Goal: Book appointment/travel/reservation

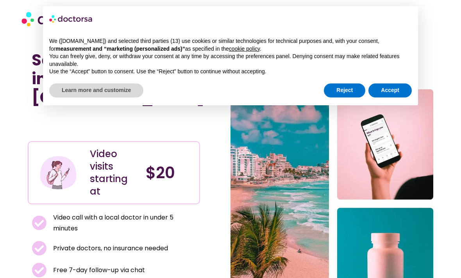
click at [351, 78] on div "We ([DOMAIN_NAME]) and selected third parties (13) use cookies or similar techn…" at bounding box center [230, 56] width 375 height 51
click at [345, 91] on button "Reject" at bounding box center [344, 91] width 41 height 14
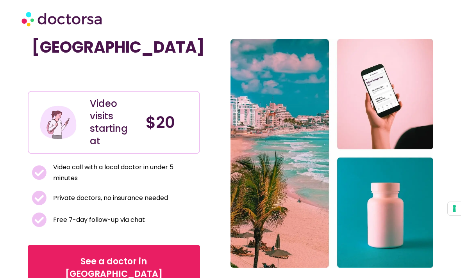
scroll to position [46, 0]
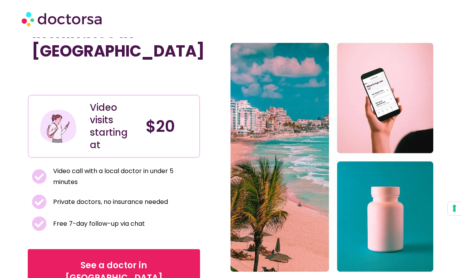
click at [52, 260] on span "See a doctor in [GEOGRAPHIC_DATA]" at bounding box center [114, 272] width 148 height 25
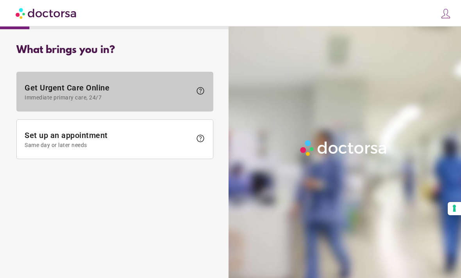
click at [45, 96] on span "Immediate primary care, 24/7" at bounding box center [108, 97] width 167 height 6
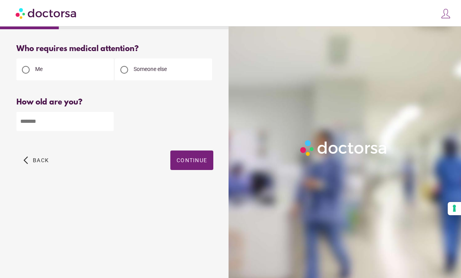
click at [36, 125] on input "number" at bounding box center [64, 121] width 97 height 19
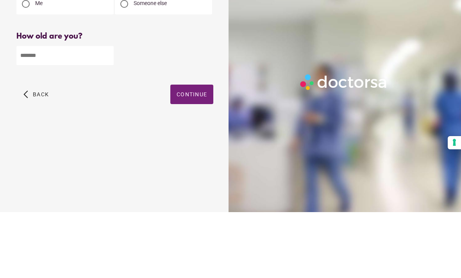
type input "**"
click at [188, 157] on span "Continue" at bounding box center [191, 160] width 30 height 6
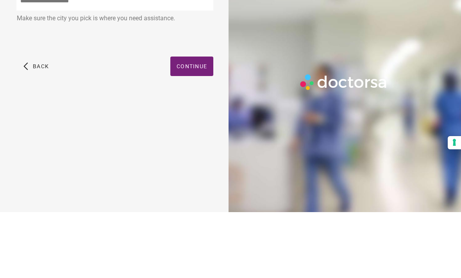
scroll to position [25, 0]
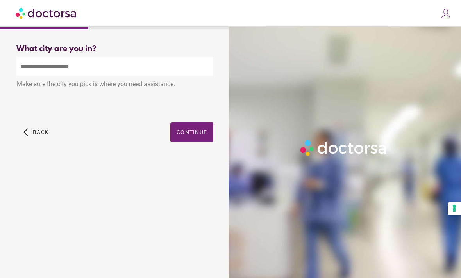
click at [28, 57] on input "text" at bounding box center [114, 66] width 197 height 19
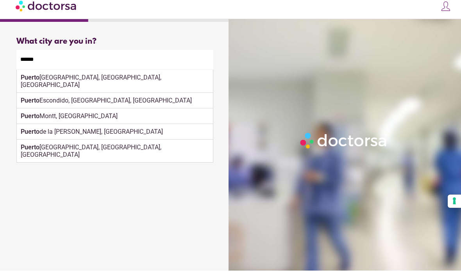
click at [46, 78] on div "[GEOGRAPHIC_DATA], [GEOGRAPHIC_DATA], [GEOGRAPHIC_DATA]" at bounding box center [115, 88] width 196 height 23
type input "**********"
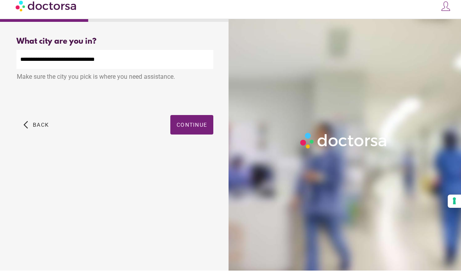
scroll to position [7, 0]
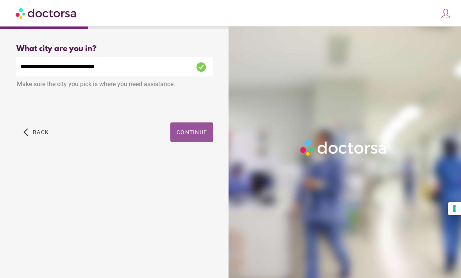
click at [185, 132] on span "button" at bounding box center [191, 133] width 43 height 20
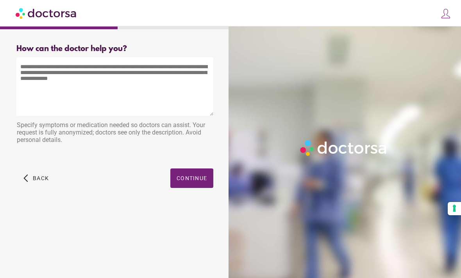
click at [40, 92] on textarea at bounding box center [114, 86] width 197 height 59
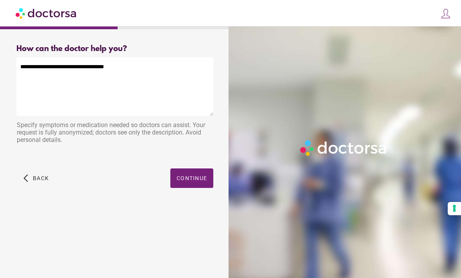
type textarea "**********"
click at [222, 49] on div "**********" at bounding box center [115, 125] width 222 height 174
click at [187, 175] on span "Continue" at bounding box center [191, 178] width 30 height 6
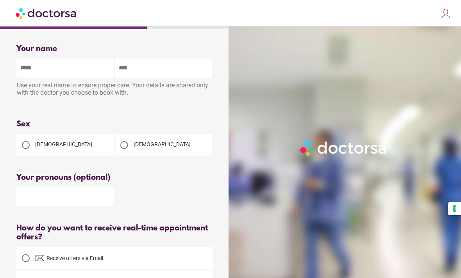
click at [36, 78] on input "text" at bounding box center [64, 68] width 97 height 19
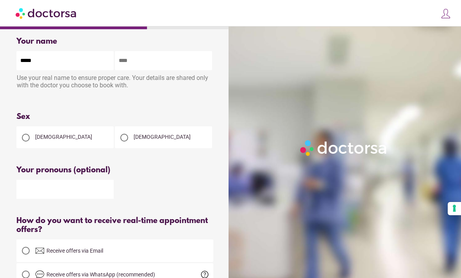
type input "*****"
click at [141, 68] on input "text" at bounding box center [163, 60] width 97 height 19
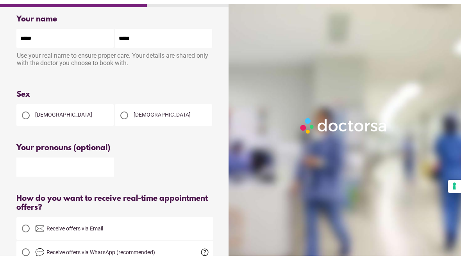
type input "*****"
click at [30, 130] on div at bounding box center [26, 138] width 16 height 16
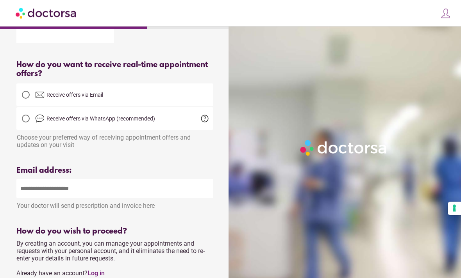
scroll to position [164, 0]
click at [27, 98] on div at bounding box center [26, 95] width 8 height 8
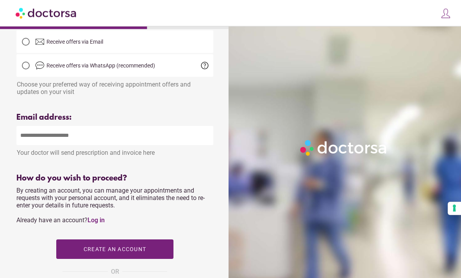
scroll to position [217, 0]
click at [30, 142] on input "email" at bounding box center [114, 135] width 197 height 19
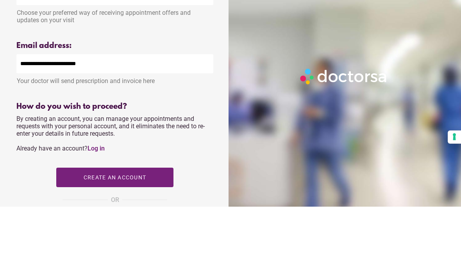
type input "**********"
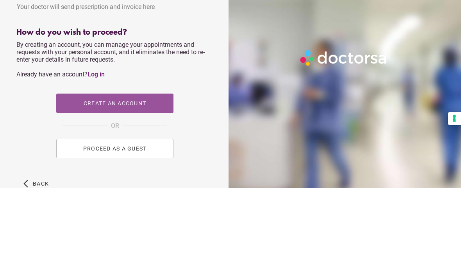
scroll to position [273, 0]
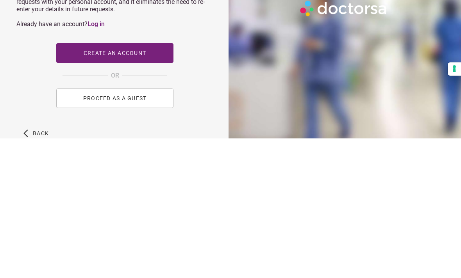
click at [81, 228] on button "PROCEED AS A GUEST" at bounding box center [114, 238] width 117 height 20
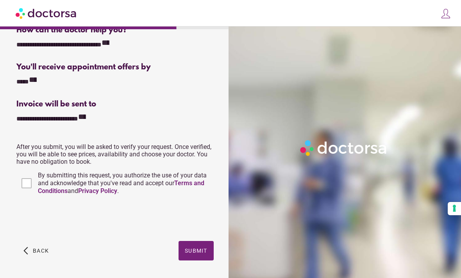
scroll to position [158, 0]
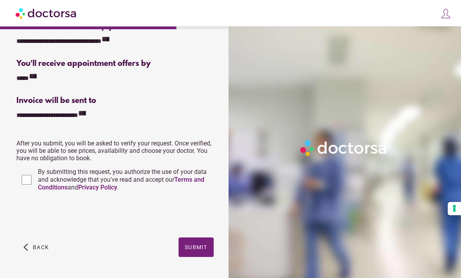
click at [200, 254] on span "button" at bounding box center [195, 248] width 35 height 20
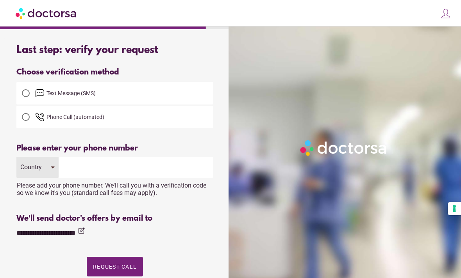
click at [29, 91] on div at bounding box center [26, 93] width 8 height 8
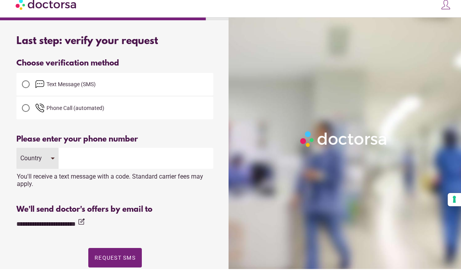
scroll to position [15, 0]
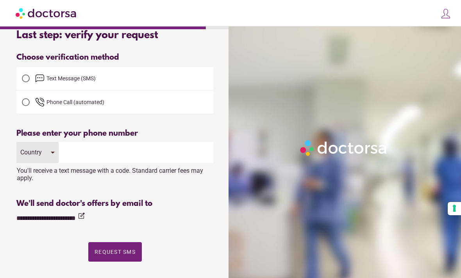
click at [87, 155] on input "tel" at bounding box center [136, 152] width 155 height 21
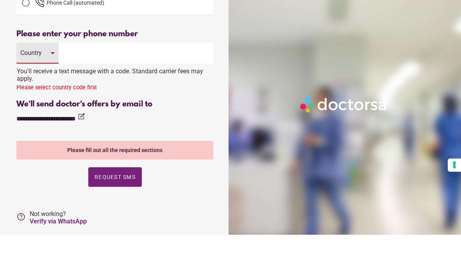
scroll to position [70, 0]
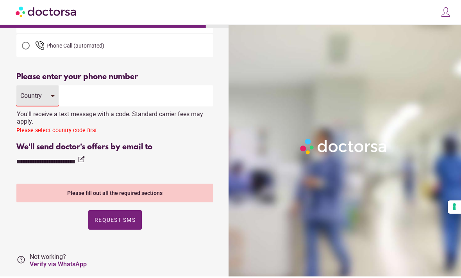
click at [75, 96] on input "tel" at bounding box center [136, 97] width 155 height 21
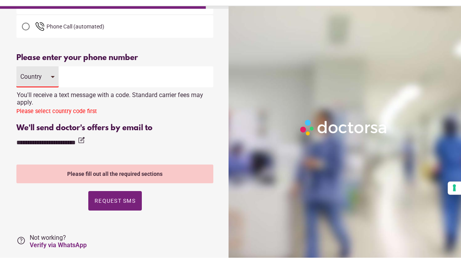
click at [46, 87] on div "Country" at bounding box center [37, 97] width 42 height 21
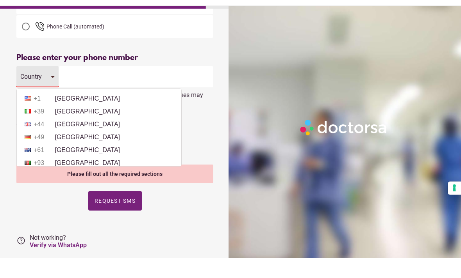
scroll to position [91, 0]
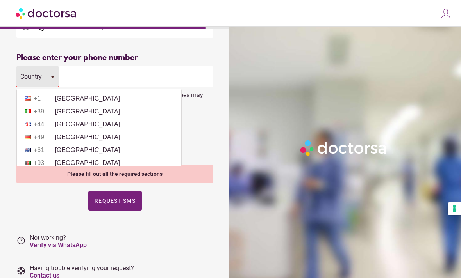
click at [63, 98] on li "+1 United States" at bounding box center [99, 99] width 157 height 12
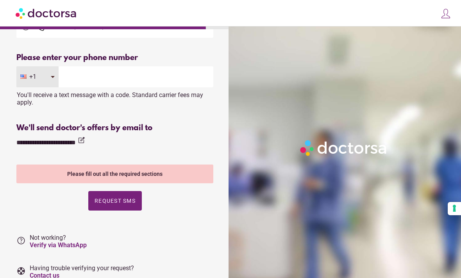
click at [82, 82] on input "tel" at bounding box center [136, 76] width 155 height 21
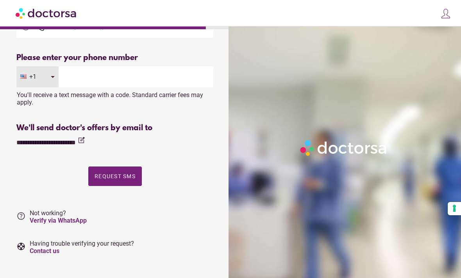
scroll to position [76, 0]
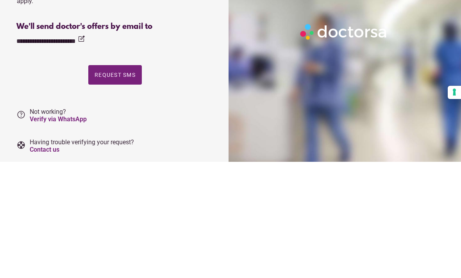
type input "**********"
click at [109, 188] on span "Request SMS" at bounding box center [114, 191] width 41 height 6
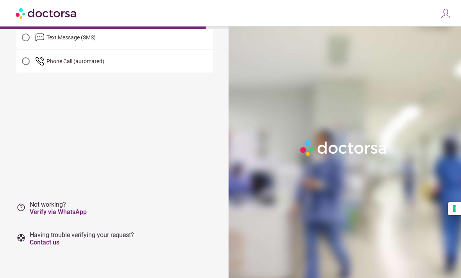
scroll to position [0, 0]
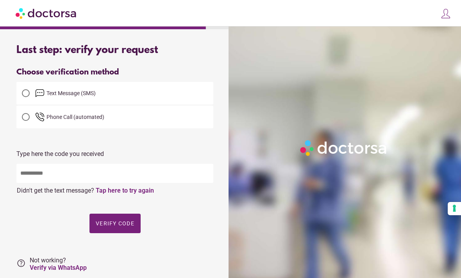
click at [59, 168] on input "text" at bounding box center [114, 173] width 197 height 19
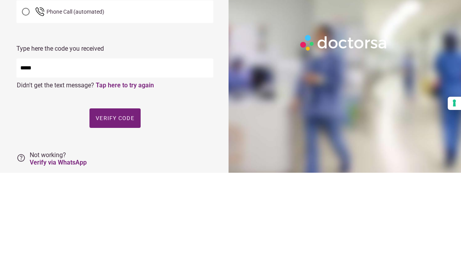
type input "*****"
click at [113, 214] on span "button" at bounding box center [114, 224] width 51 height 20
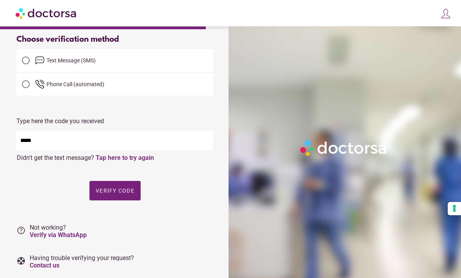
click at [122, 185] on span "button" at bounding box center [114, 191] width 51 height 20
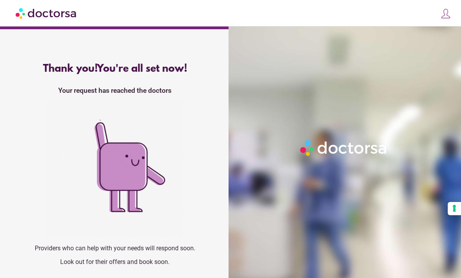
scroll to position [0, 0]
